Goal: Navigation & Orientation: Find specific page/section

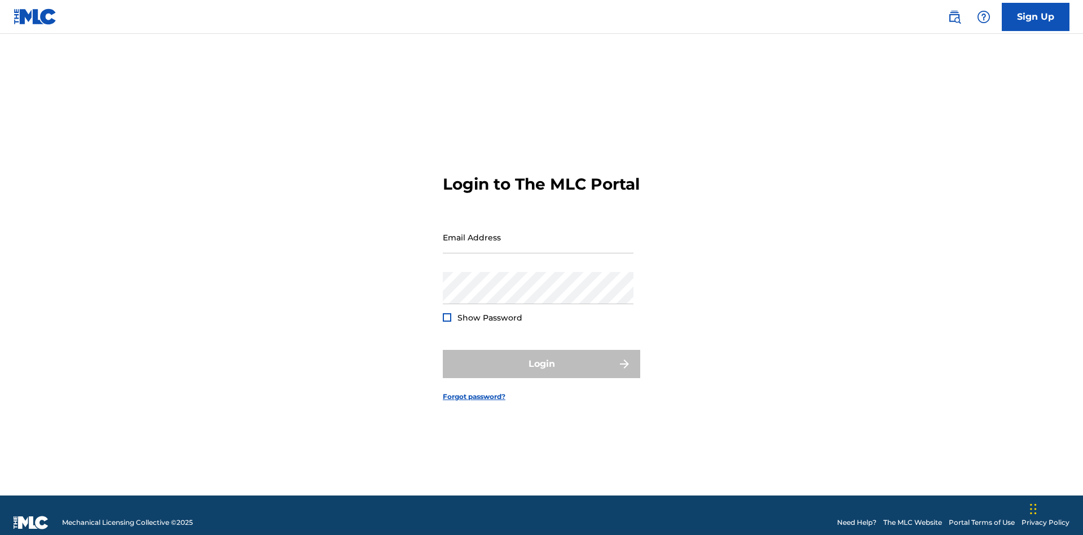
scroll to position [15, 0]
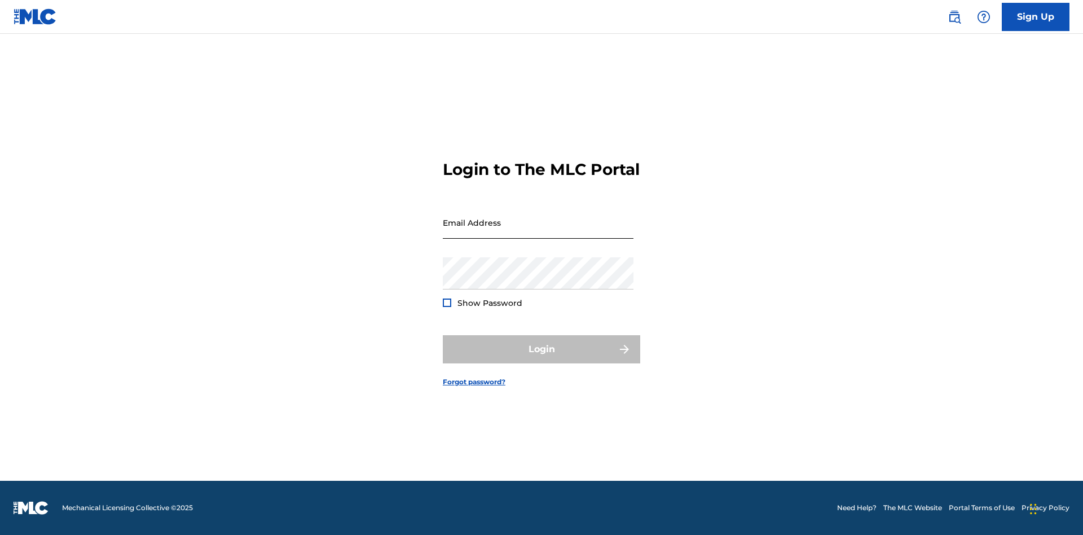
click at [538, 232] on input "Email Address" at bounding box center [538, 223] width 191 height 32
type input "[PERSON_NAME][EMAIL_ADDRESS][DOMAIN_NAME]"
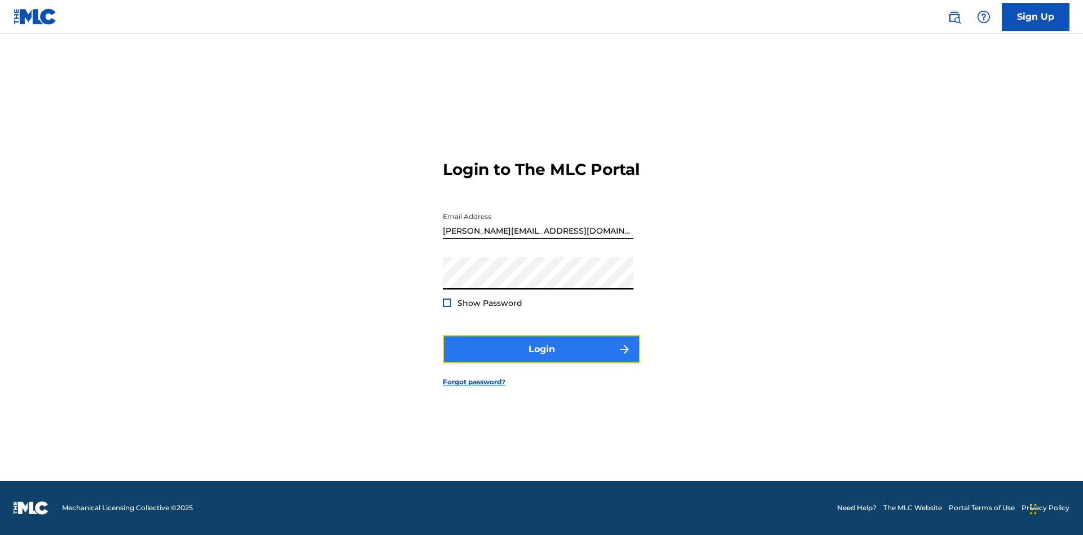
click at [542, 359] on button "Login" at bounding box center [542, 349] width 198 height 28
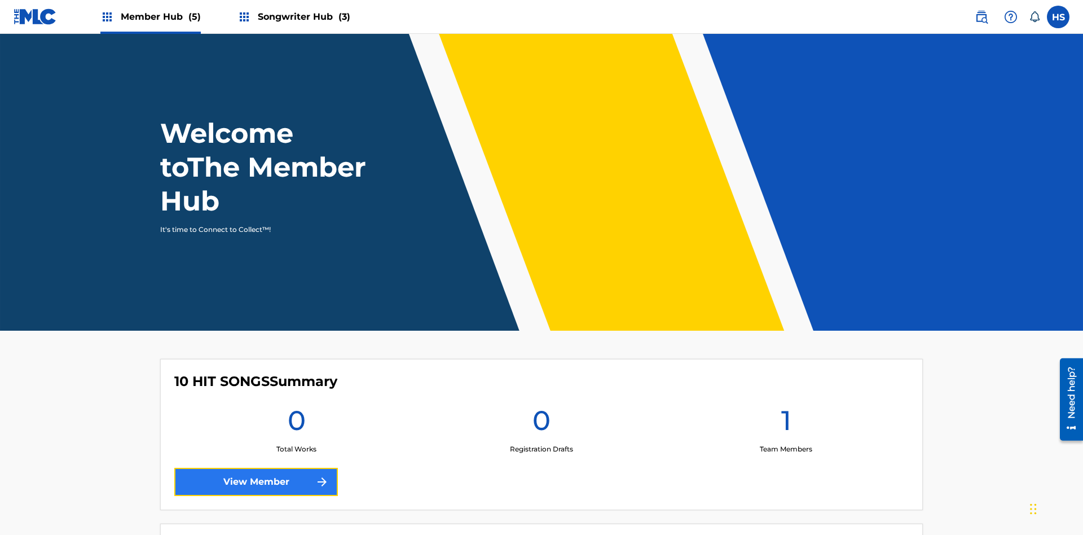
click at [256, 468] on link "View Member" at bounding box center [256, 482] width 164 height 28
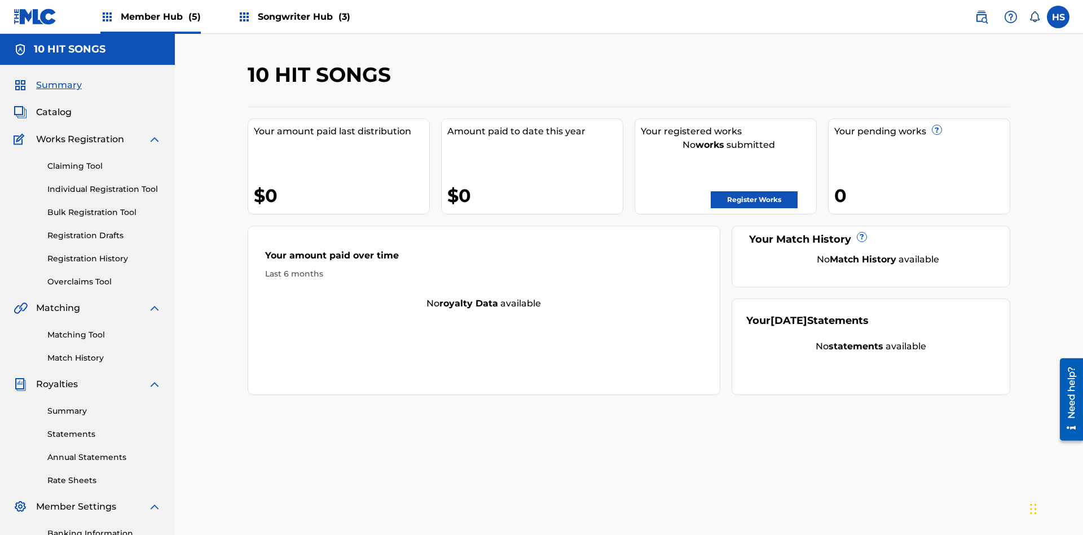
click at [302, 16] on span "Songwriter Hub (3)" at bounding box center [304, 16] width 93 height 13
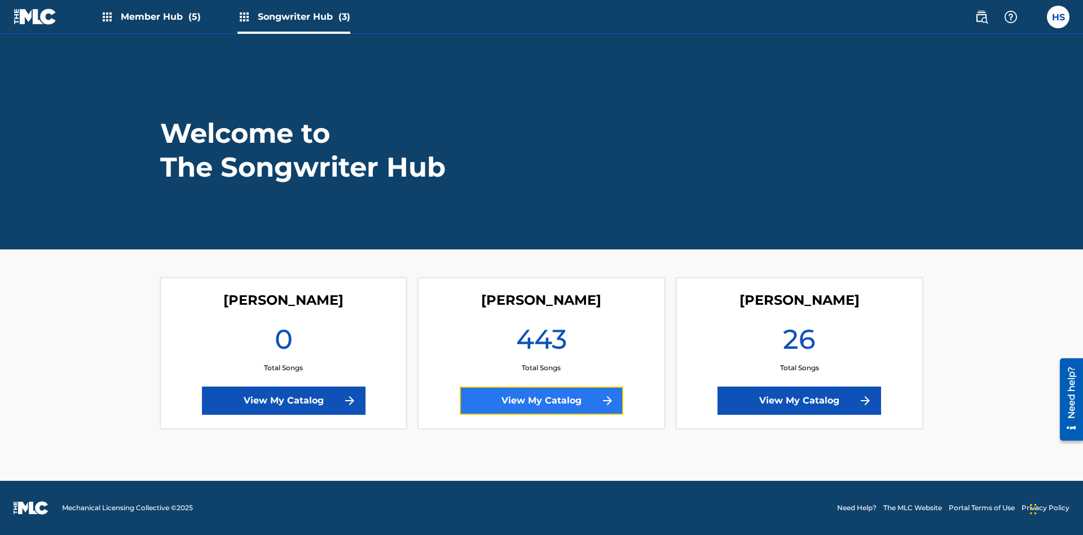
click at [542, 401] on link "View My Catalog" at bounding box center [542, 401] width 164 height 28
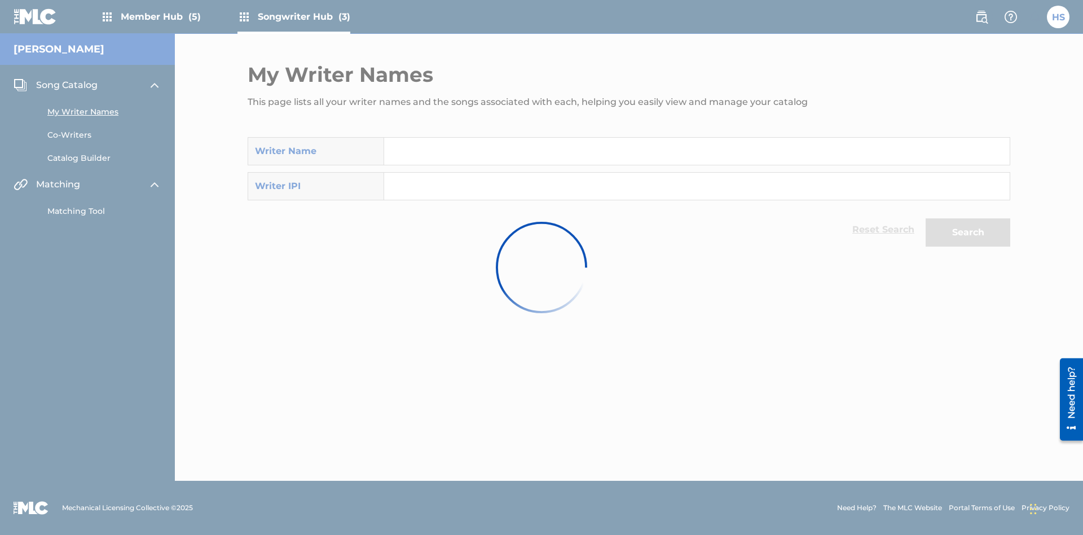
click at [104, 152] on link "Catalog Builder" at bounding box center [104, 158] width 114 height 12
click at [104, 135] on link "Co-Writers" at bounding box center [104, 135] width 114 height 12
